Goal: Navigation & Orientation: Find specific page/section

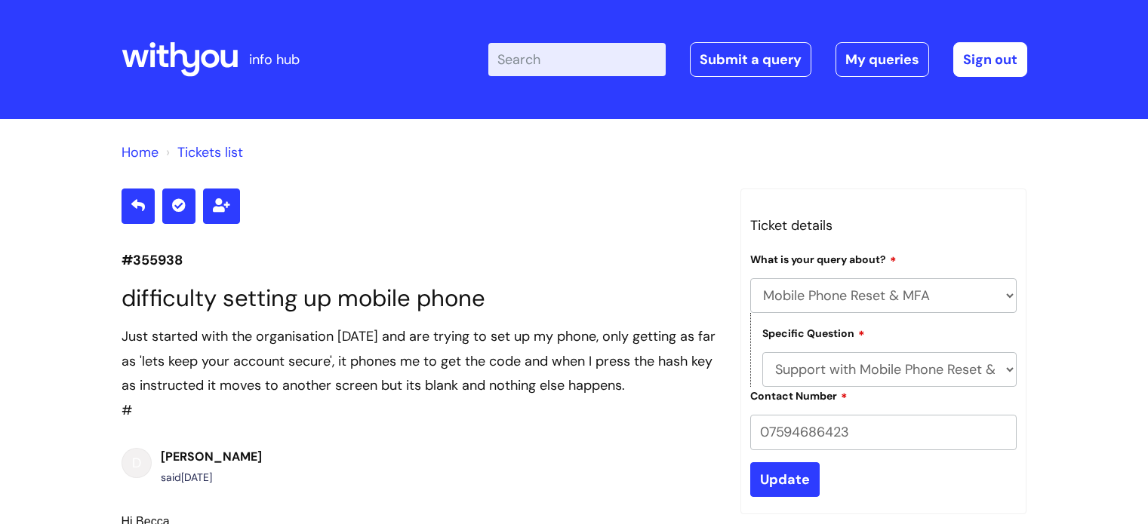
select select "Mobile Phone Reset & MFA"
select select "Support with Mobile Phone Reset & MFA"
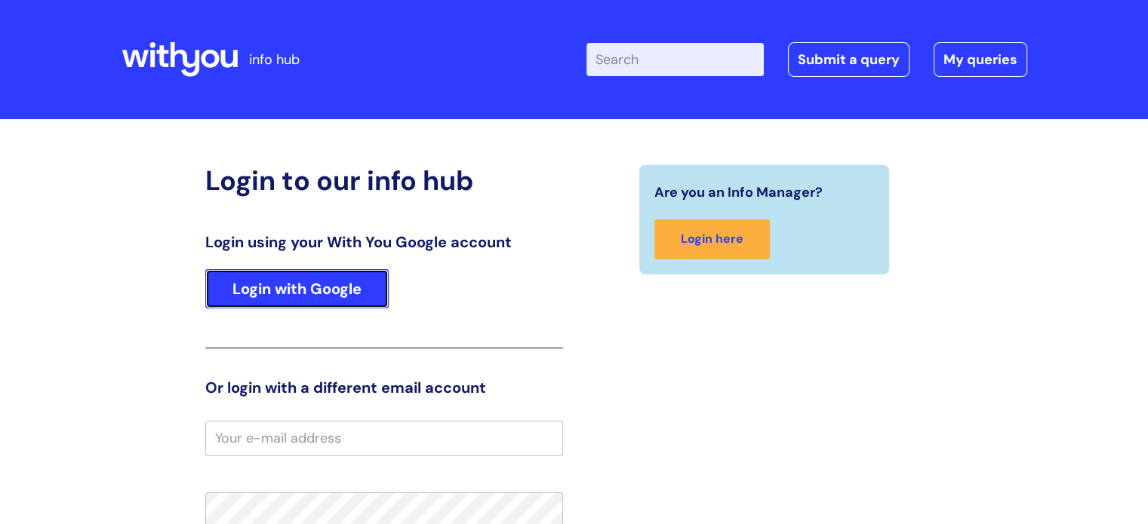
click at [275, 305] on link "Login with Google" at bounding box center [296, 288] width 183 height 39
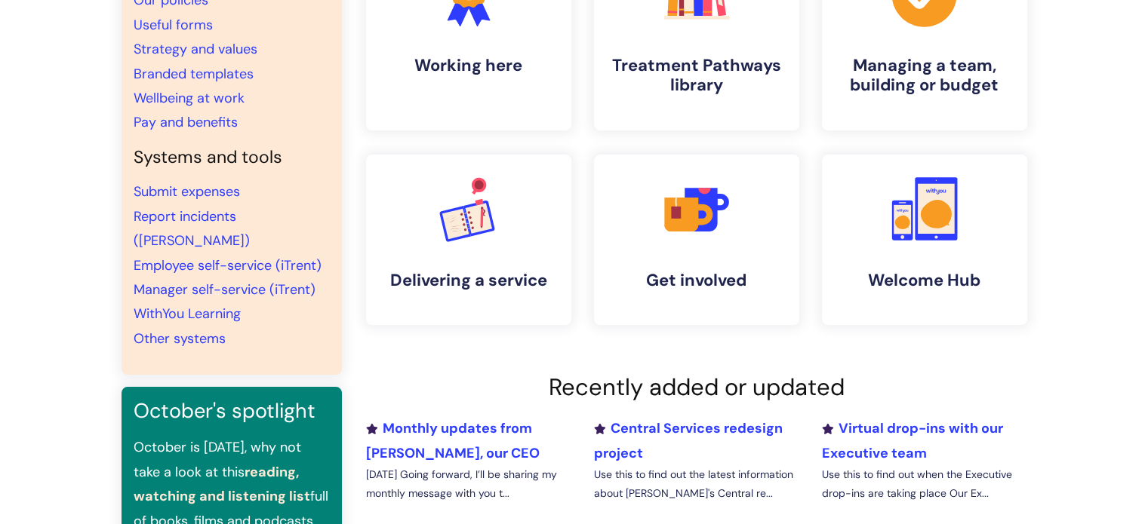
scroll to position [87, 0]
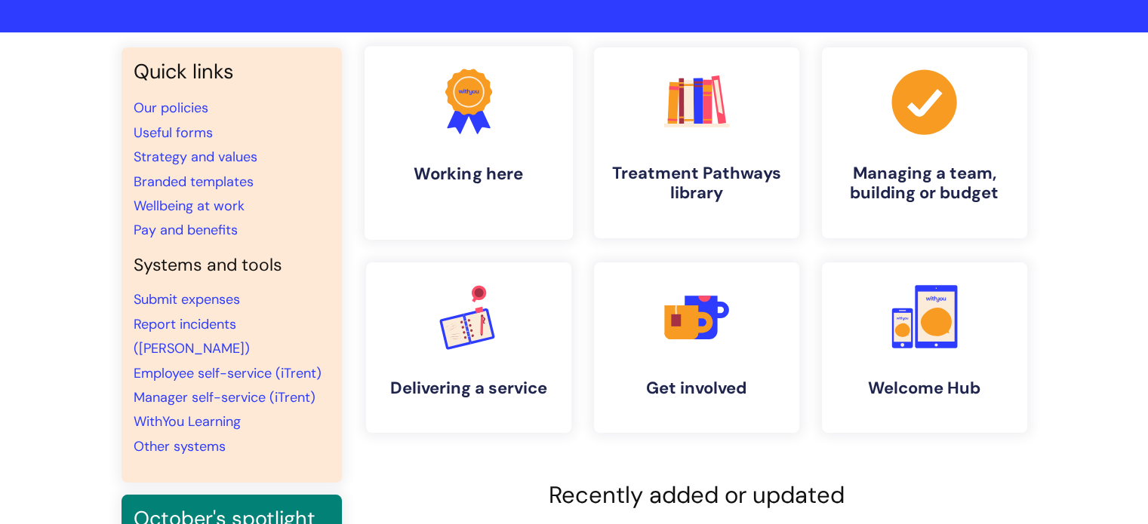
click at [412, 154] on link ".cls-1{fill:#f89b22;}.cls-1,.cls-2,.cls-3{stroke-width:0px;}.cls-2{fill:#2d3cff…" at bounding box center [468, 143] width 208 height 194
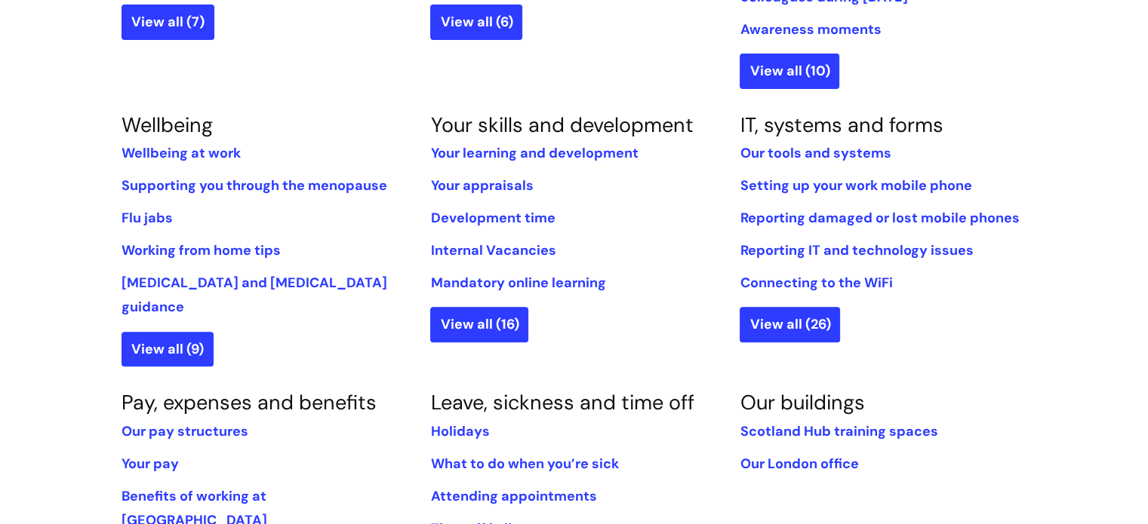
scroll to position [588, 0]
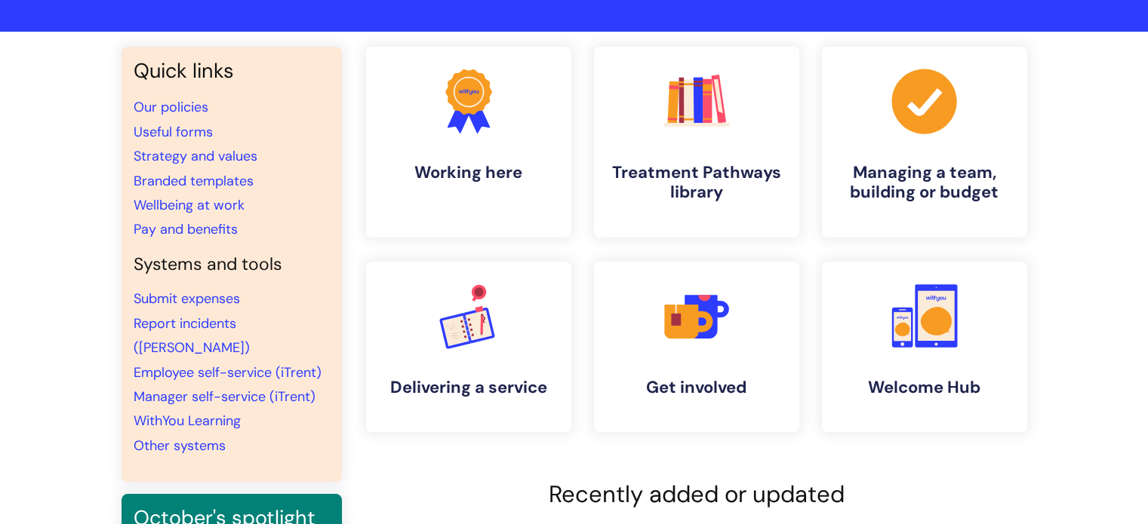
scroll to position [75, 0]
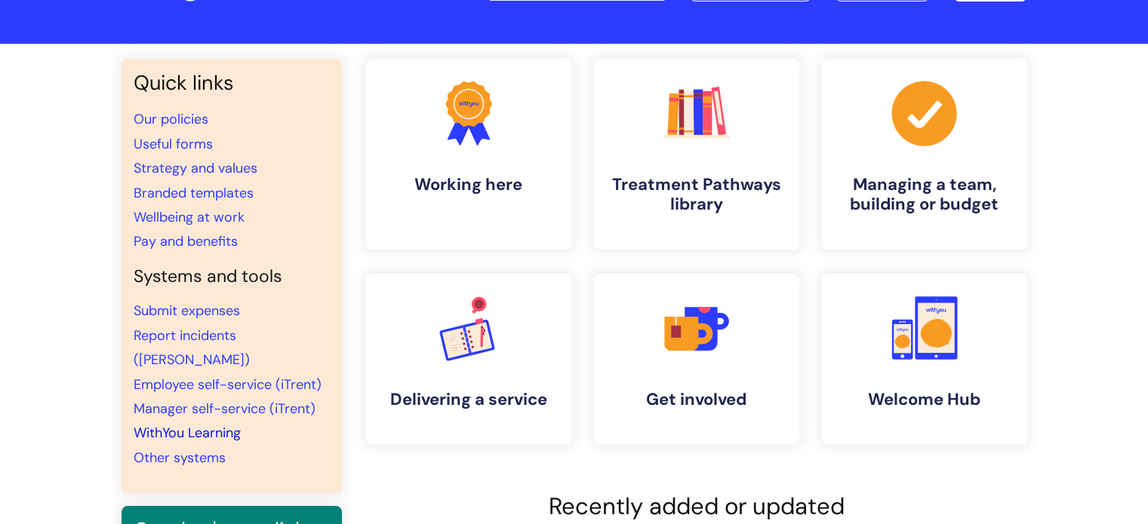
click at [210, 424] on link "WithYou Learning" at bounding box center [187, 433] width 107 height 18
